Goal: Information Seeking & Learning: Learn about a topic

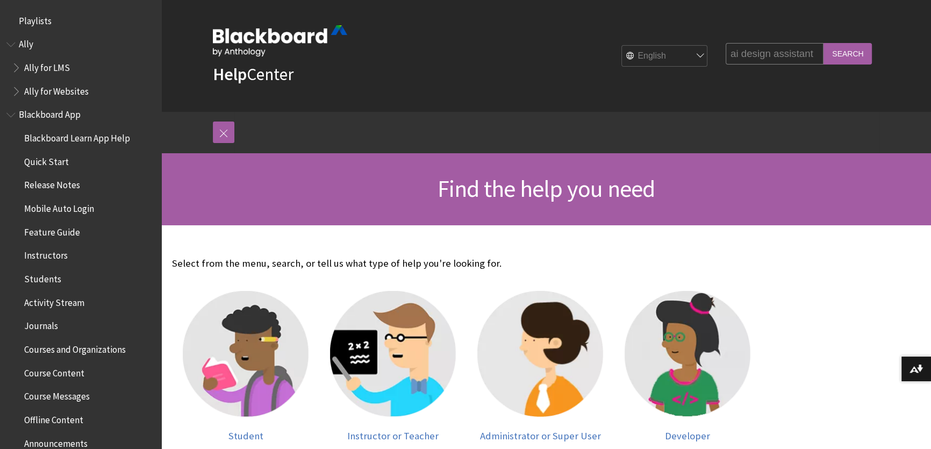
type input "ai design assistant"
click at [823, 43] on input "Search" at bounding box center [847, 53] width 48 height 21
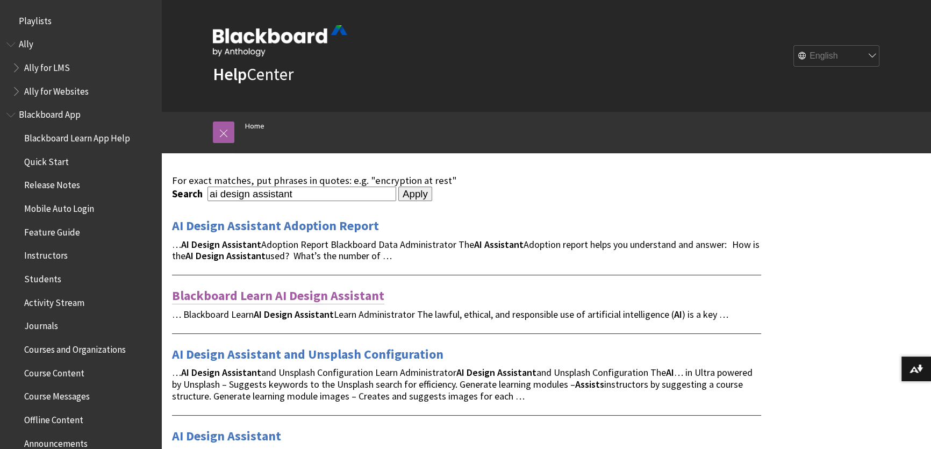
click at [369, 294] on link "Blackboard Learn AI Design Assistant" at bounding box center [278, 295] width 212 height 17
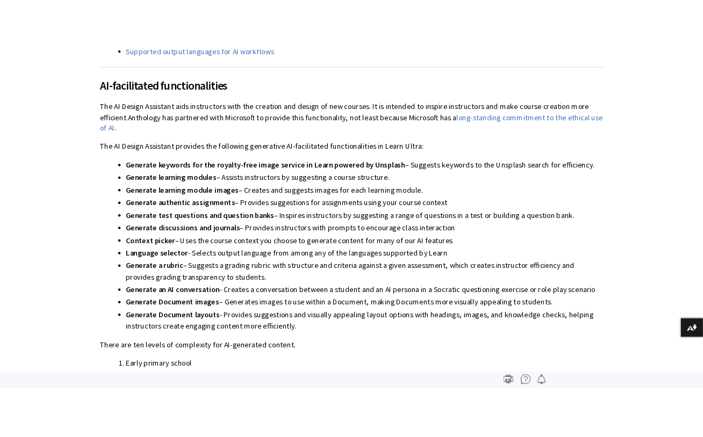
scroll to position [1925, 0]
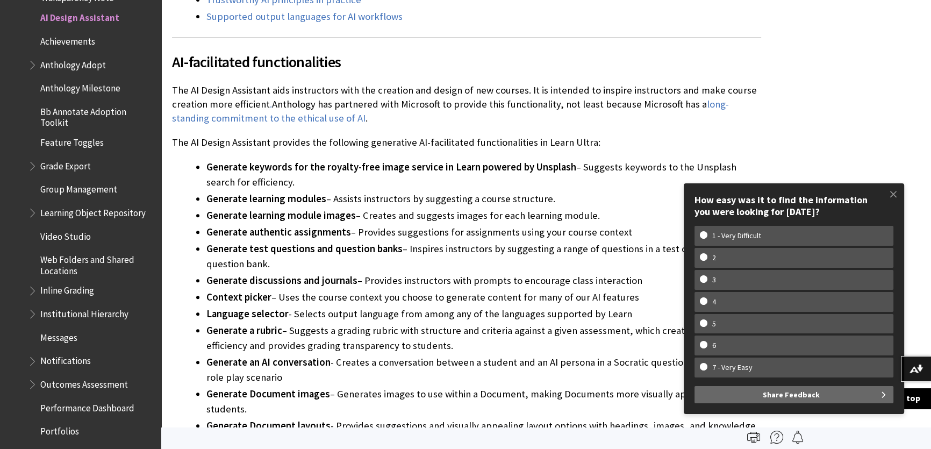
click at [199, 427] on div at bounding box center [545, 438] width 769 height 22
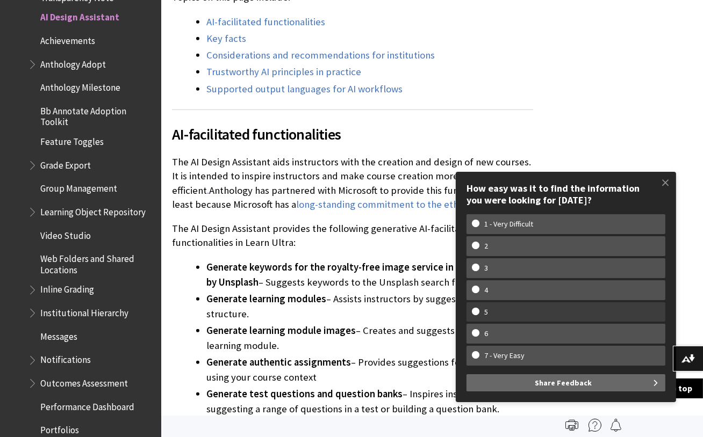
click at [515, 314] on w-span "5" at bounding box center [566, 312] width 188 height 9
click at [479, 314] on input "5" at bounding box center [475, 311] width 7 height 7
radio input "true"
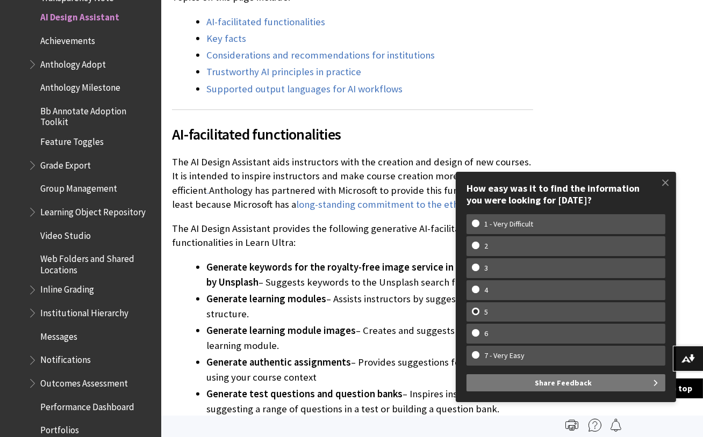
click at [554, 379] on span "Share Feedback" at bounding box center [563, 383] width 57 height 17
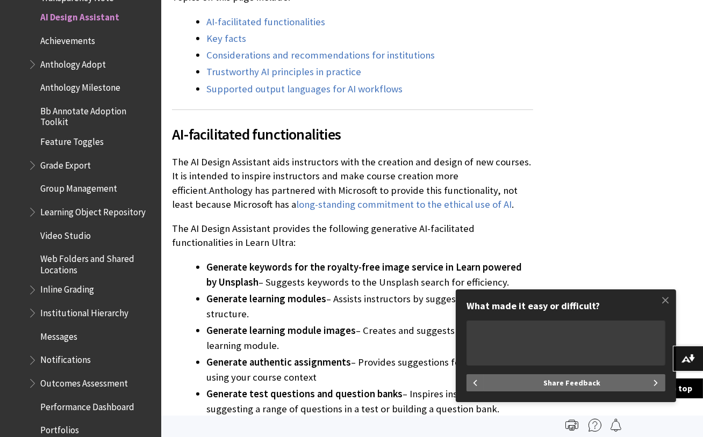
click at [668, 301] on span at bounding box center [665, 300] width 23 height 23
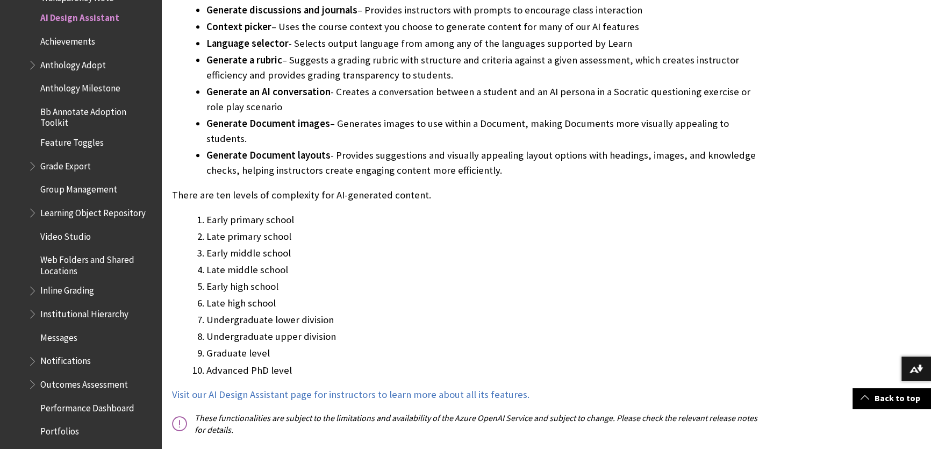
scroll to position [830, 0]
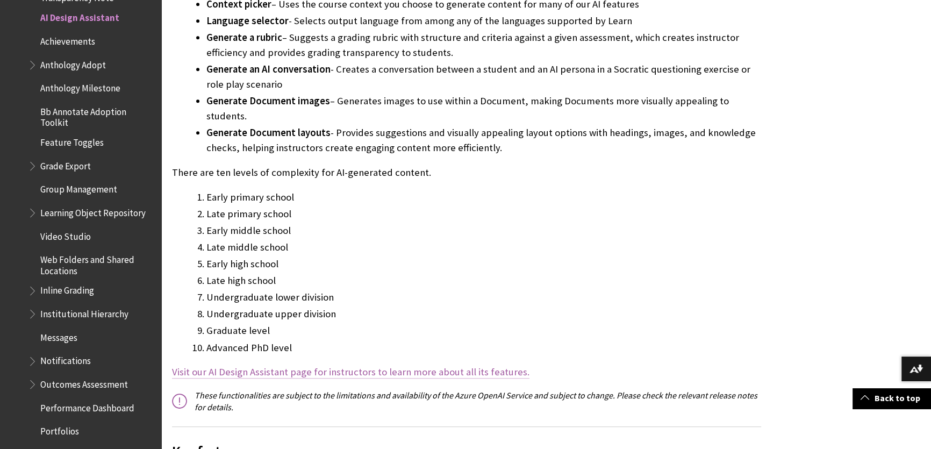
click at [484, 365] on span "Visit our AI Design Assistant page for instructors to learn more about all its …" at bounding box center [350, 371] width 357 height 12
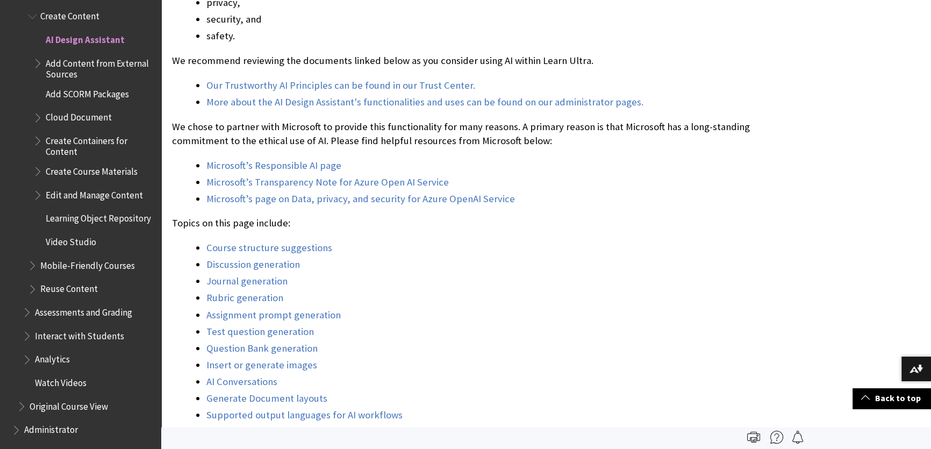
scroll to position [684, 0]
click at [273, 296] on link "Rubric generation" at bounding box center [244, 298] width 77 height 13
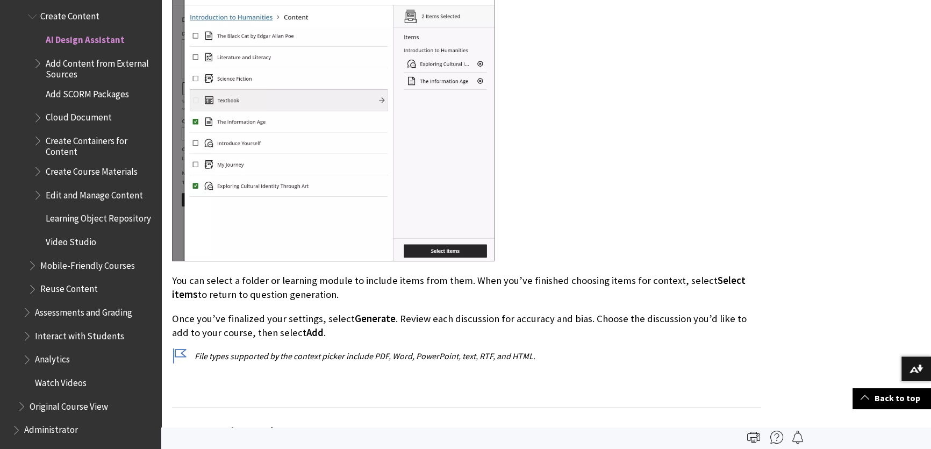
scroll to position [3501, 0]
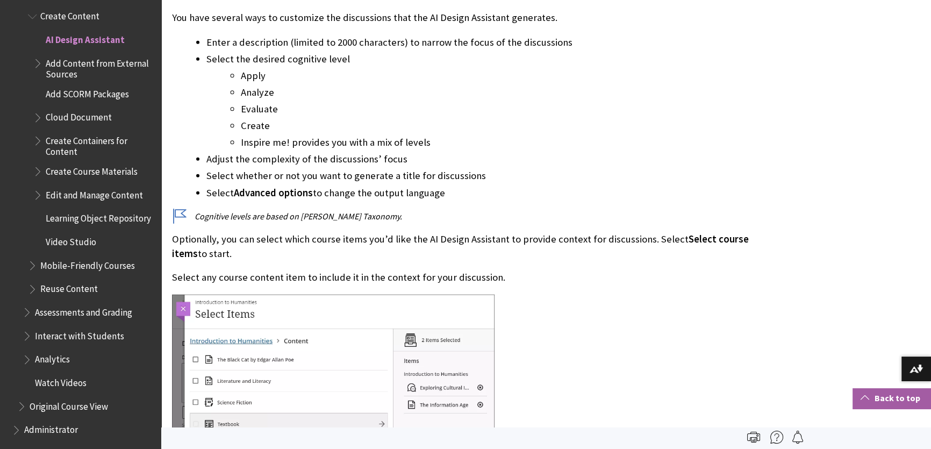
click at [889, 403] on link "Back to top" at bounding box center [891, 398] width 78 height 20
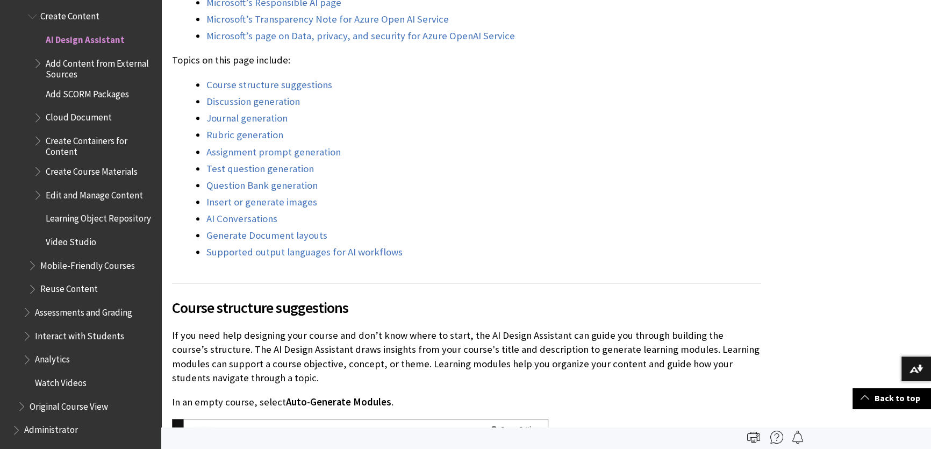
scroll to position [830, 0]
